Goal: Information Seeking & Learning: Learn about a topic

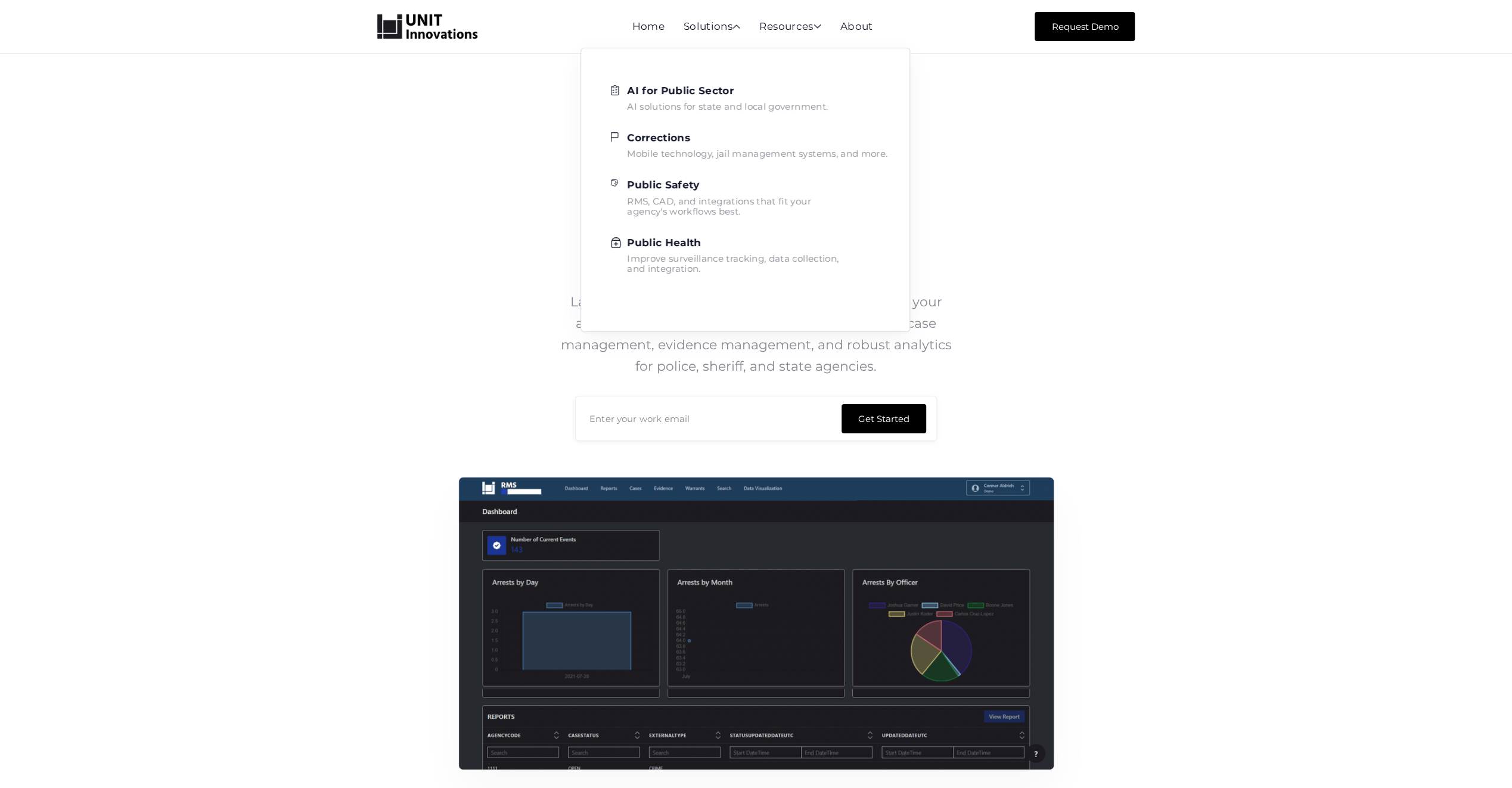
click at [686, 186] on strong "Public Safety" at bounding box center [663, 185] width 72 height 12
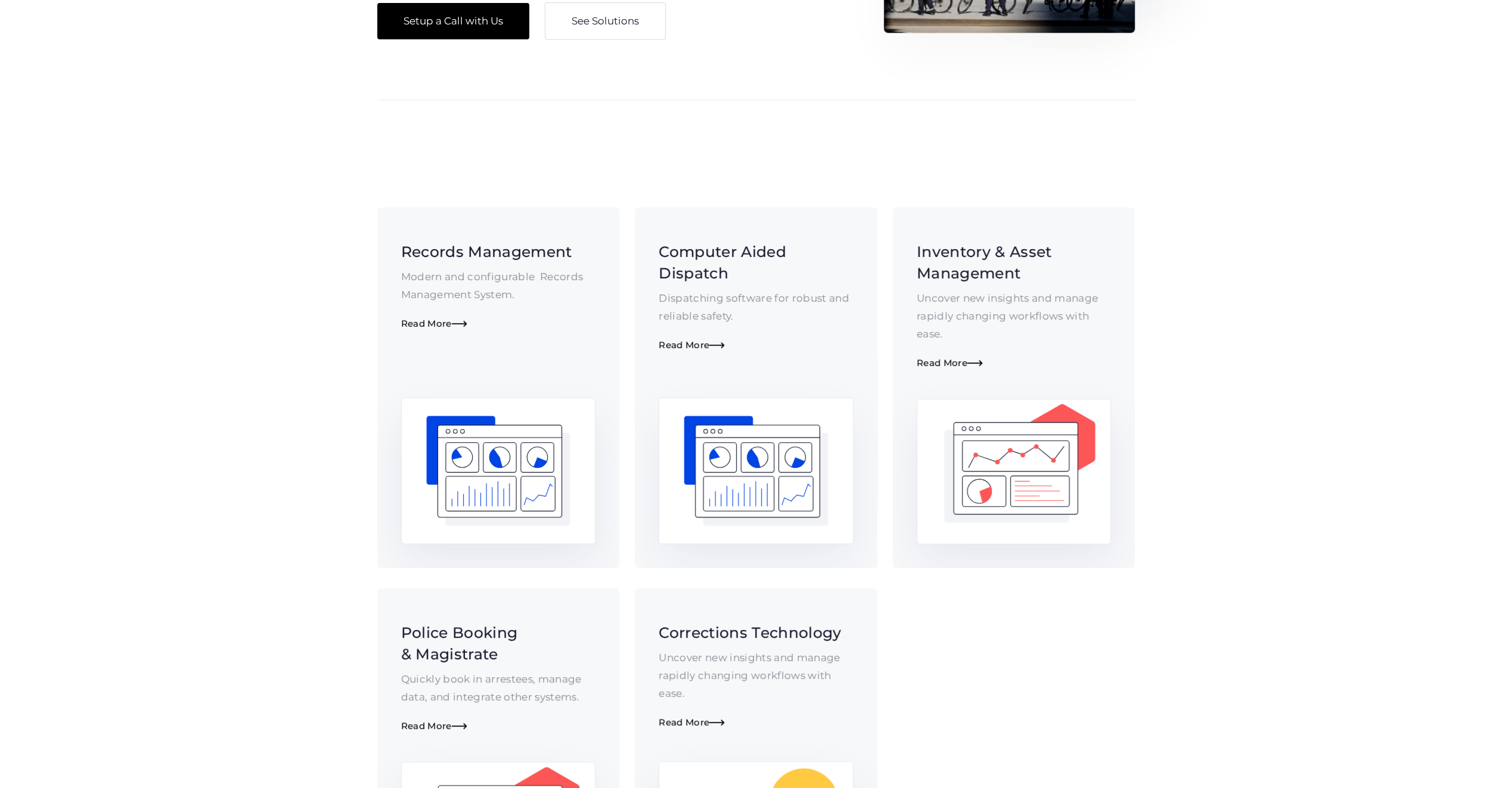
scroll to position [298, 0]
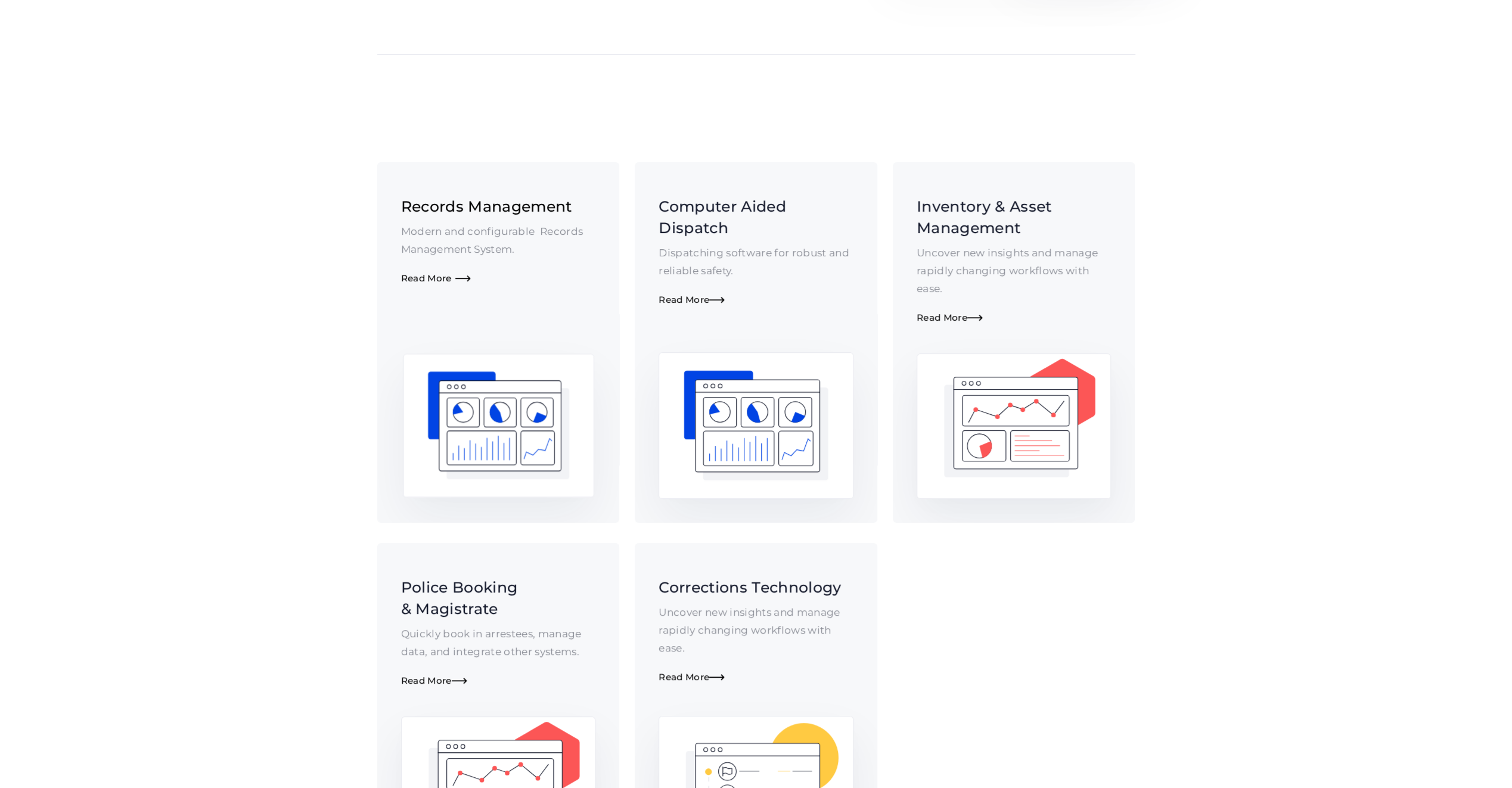
click at [483, 218] on div "Records Management Modern and configurable Records Management System. Read More…" at bounding box center [498, 240] width 195 height 88
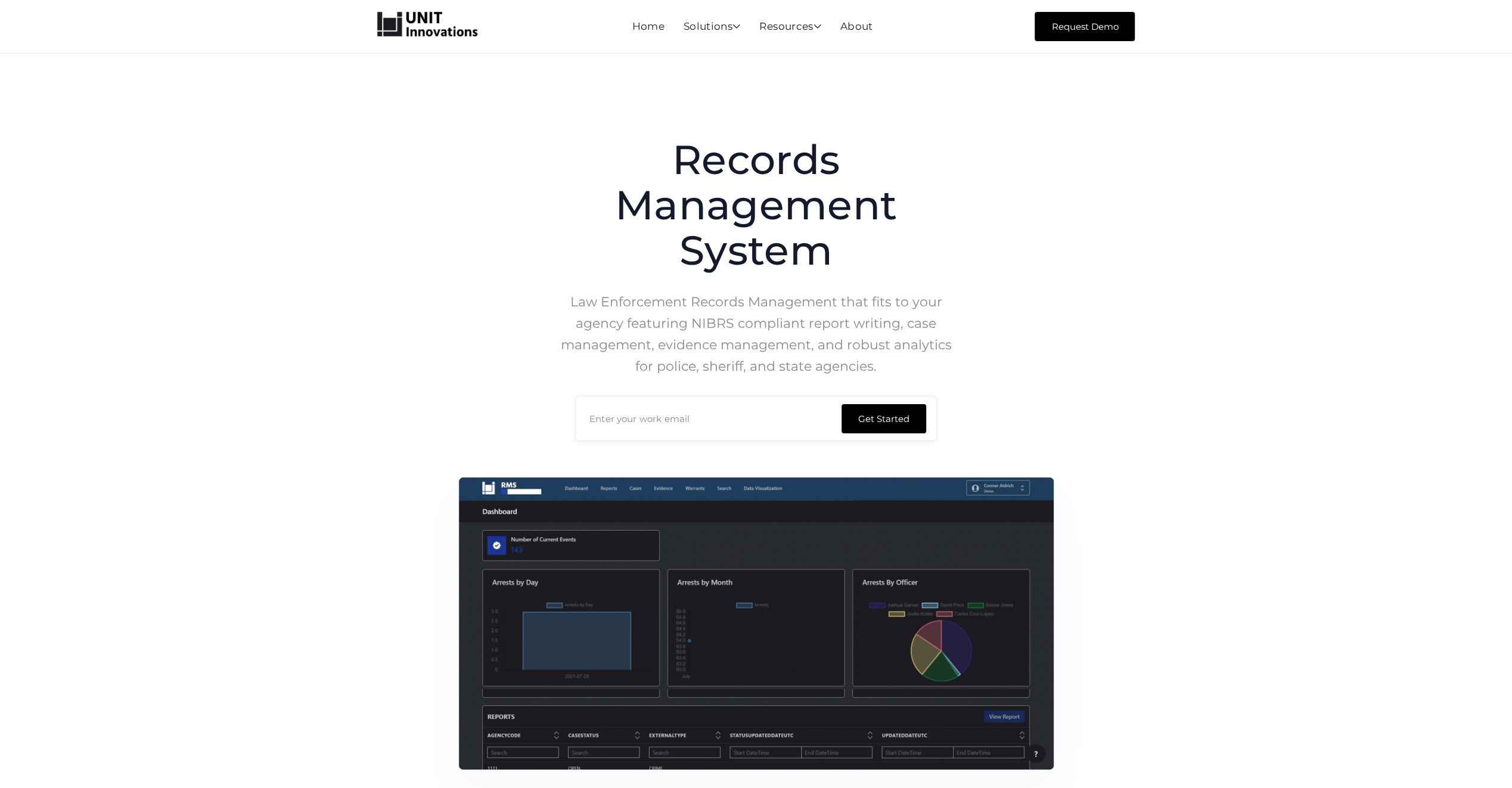
click at [419, 29] on img "home" at bounding box center [428, 24] width 100 height 25
